Goal: Information Seeking & Learning: Learn about a topic

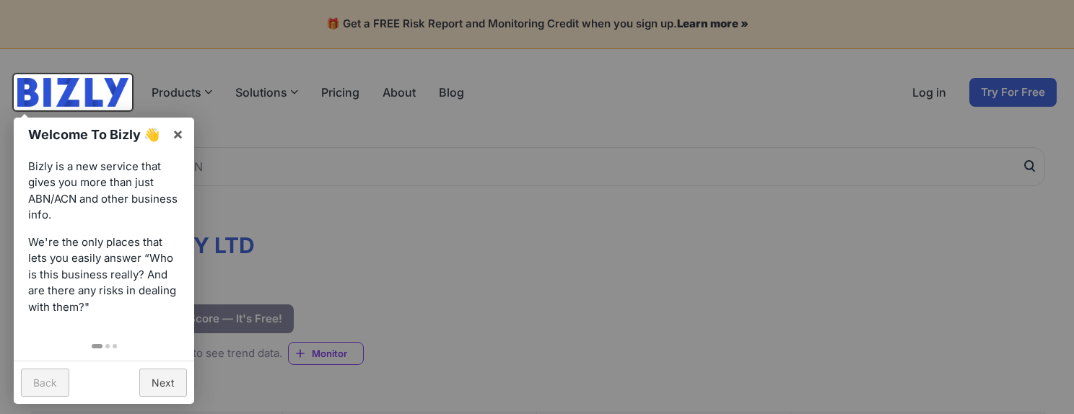
scroll to position [60, 0]
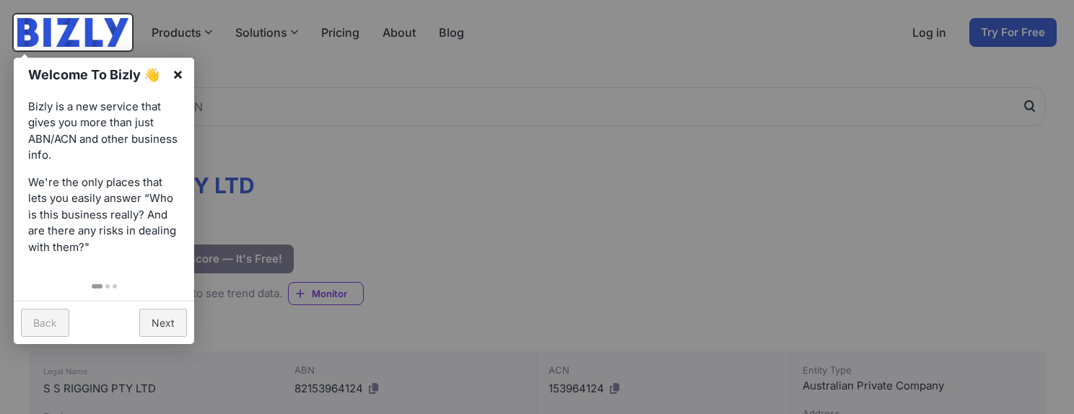
click at [175, 72] on link "×" at bounding box center [178, 74] width 32 height 32
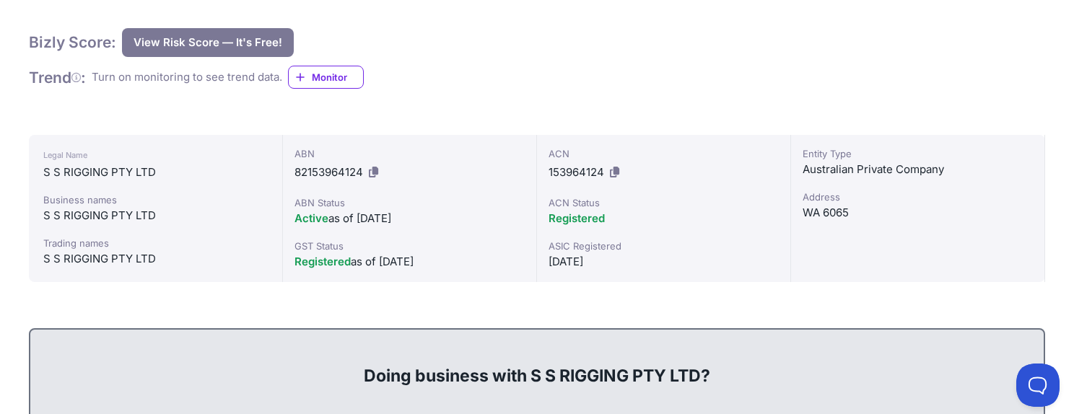
scroll to position [0, 0]
click at [802, 168] on div "Entity Type Australian Private Company Address WA 6065" at bounding box center [918, 208] width 254 height 147
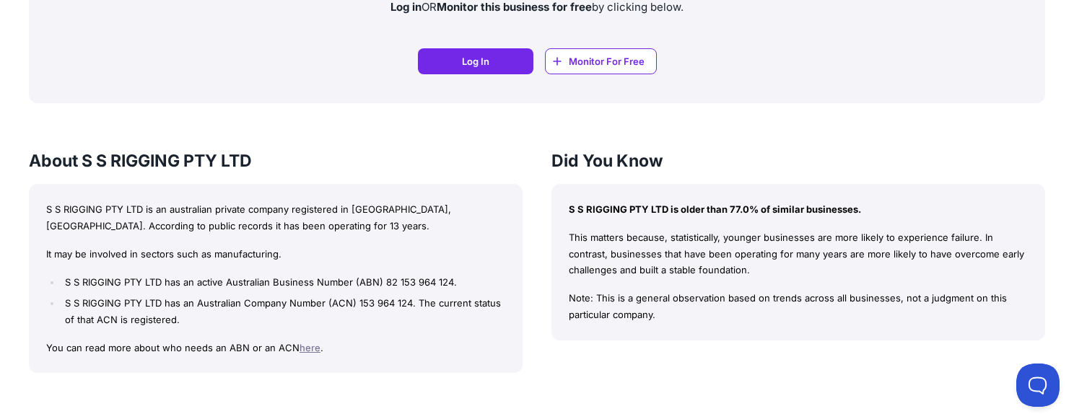
scroll to position [1214, 0]
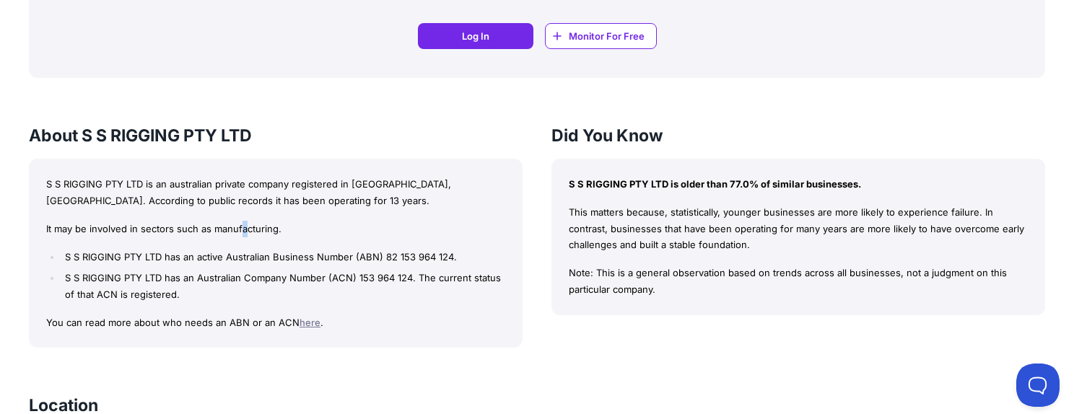
click at [243, 227] on p "It may be involved in sectors such as manufacturing." at bounding box center [275, 229] width 459 height 17
click at [273, 216] on div "S S RIGGING PTY LTD is an australian private company registered in [GEOGRAPHIC_…" at bounding box center [276, 254] width 494 height 190
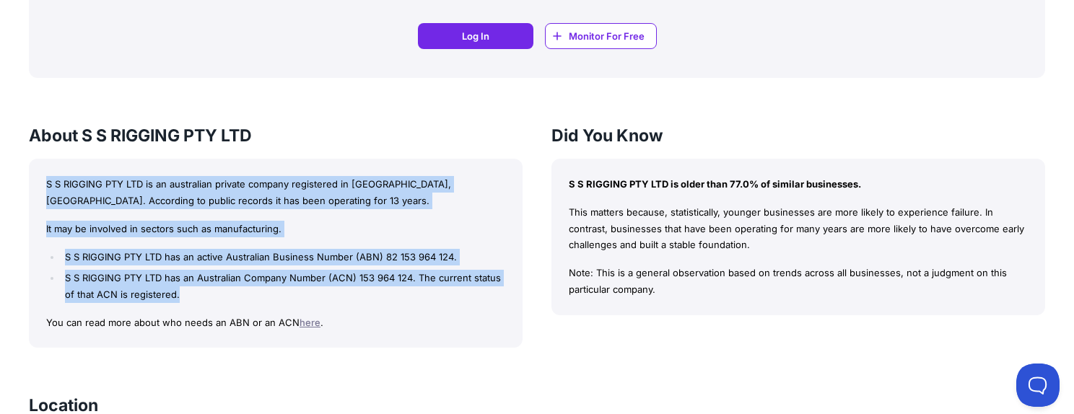
drag, startPoint x: 48, startPoint y: 192, endPoint x: 208, endPoint y: 299, distance: 191.9
click at [208, 299] on div "S S RIGGING PTY LTD is an australian private company registered in [GEOGRAPHIC_…" at bounding box center [276, 254] width 494 height 190
copy div "S S RIGGING PTY LTD is an australian private company registered in [GEOGRAPHIC_…"
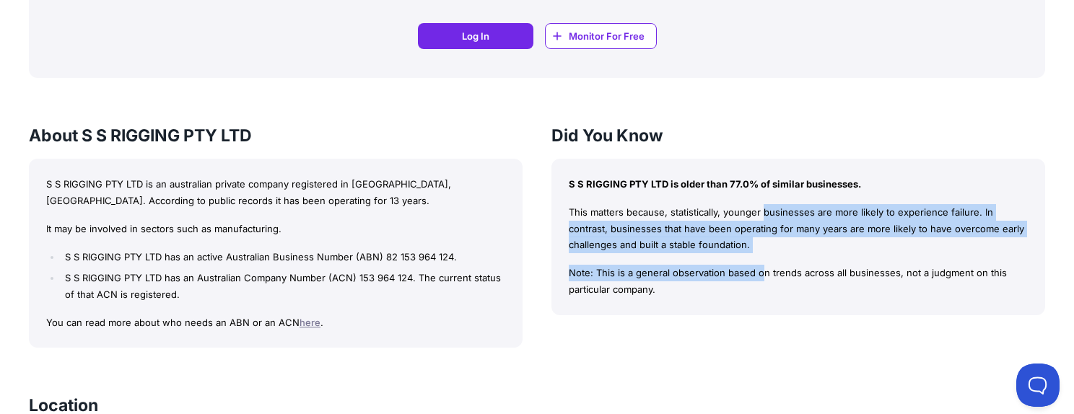
drag, startPoint x: 644, startPoint y: 217, endPoint x: 644, endPoint y: 263, distance: 45.5
click at [644, 262] on div "S S RIGGING PTY LTD is older than 77.0% of similar businesses. This matters bec…" at bounding box center [798, 237] width 494 height 157
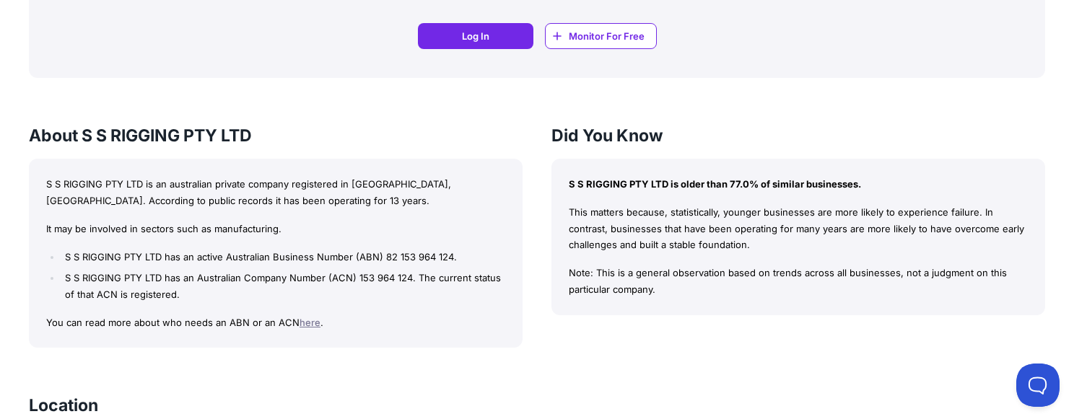
click at [705, 276] on p "Note: This is a general observation based on trends across all businesses, not …" at bounding box center [798, 281] width 459 height 33
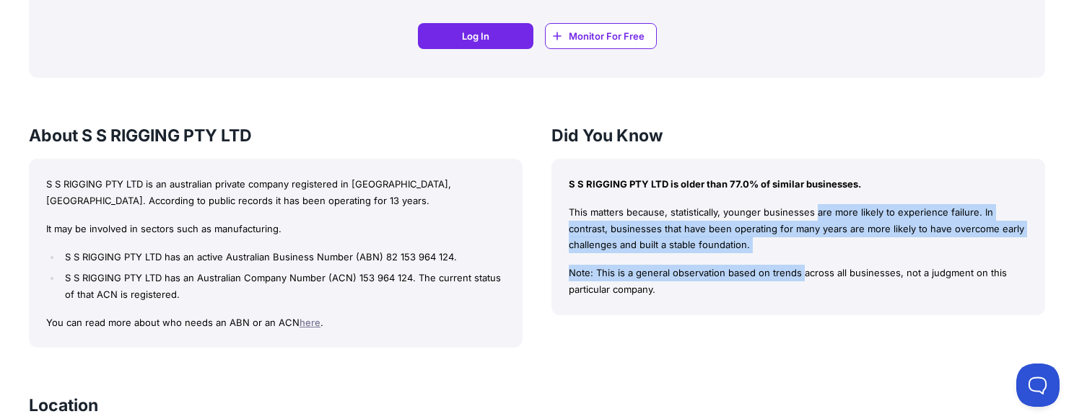
drag, startPoint x: 689, startPoint y: 215, endPoint x: 686, endPoint y: 258, distance: 43.4
click at [686, 258] on div "S S RIGGING PTY LTD is older than 77.0% of similar businesses. This matters bec…" at bounding box center [798, 237] width 494 height 157
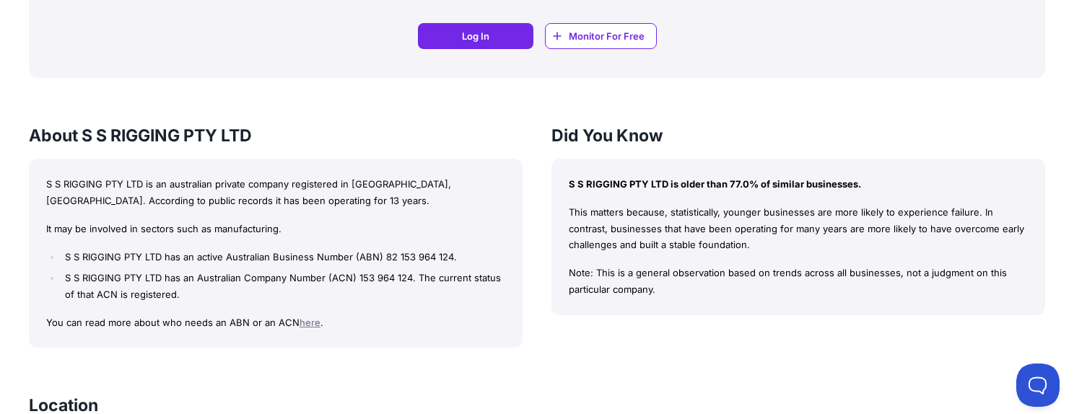
click at [691, 257] on div "S S RIGGING PTY LTD is older than 77.0% of similar businesses. This matters bec…" at bounding box center [798, 237] width 494 height 157
drag, startPoint x: 678, startPoint y: 202, endPoint x: 688, endPoint y: 253, distance: 51.4
click at [687, 252] on div "S S RIGGING PTY LTD is older than 77.0% of similar businesses. This matters bec…" at bounding box center [798, 237] width 494 height 157
click at [702, 257] on div "S S RIGGING PTY LTD is older than 77.0% of similar businesses. This matters bec…" at bounding box center [798, 237] width 494 height 157
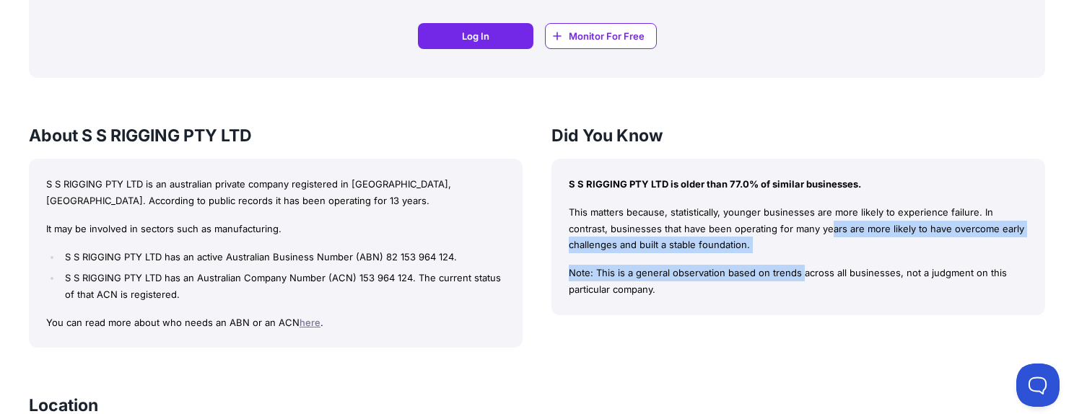
drag, startPoint x: 693, startPoint y: 221, endPoint x: 688, endPoint y: 254, distance: 33.6
click at [688, 254] on div "S S RIGGING PTY LTD is older than 77.0% of similar businesses. This matters bec…" at bounding box center [798, 237] width 494 height 157
click at [703, 250] on p "This matters because, statistically, younger businesses are more likely to expe…" at bounding box center [798, 228] width 459 height 49
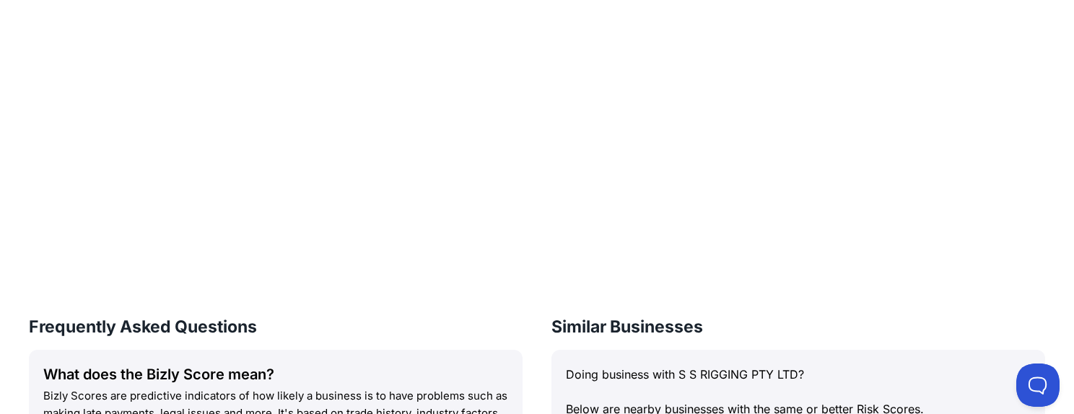
scroll to position [1719, 0]
